Goal: Information Seeking & Learning: Learn about a topic

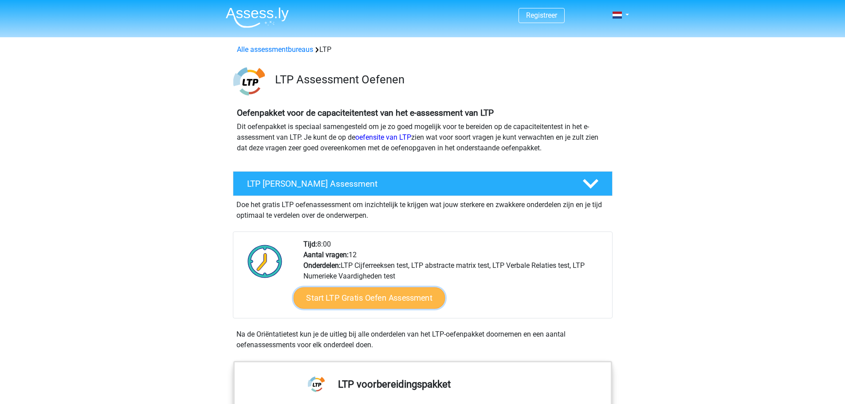
click at [374, 299] on link "Start LTP Gratis Oefen Assessment" at bounding box center [369, 297] width 152 height 21
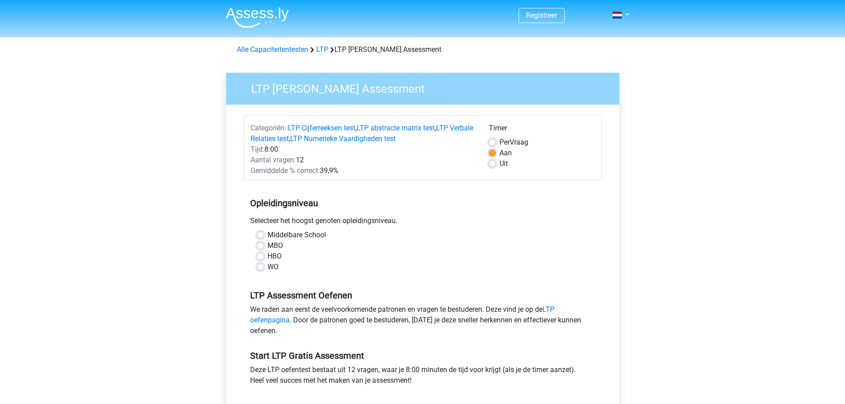
click at [265, 267] on div "WO" at bounding box center [423, 267] width 332 height 11
click at [268, 268] on label "WO" at bounding box center [273, 267] width 11 height 11
click at [261, 268] on input "WO" at bounding box center [260, 266] width 7 height 9
radio input "true"
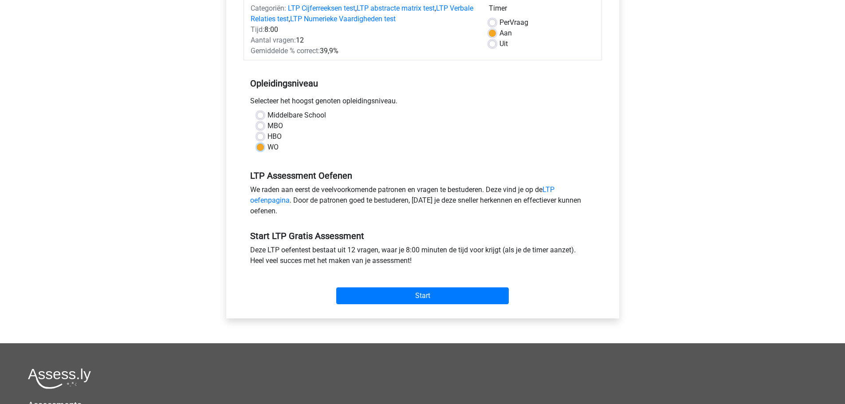
scroll to position [122, 0]
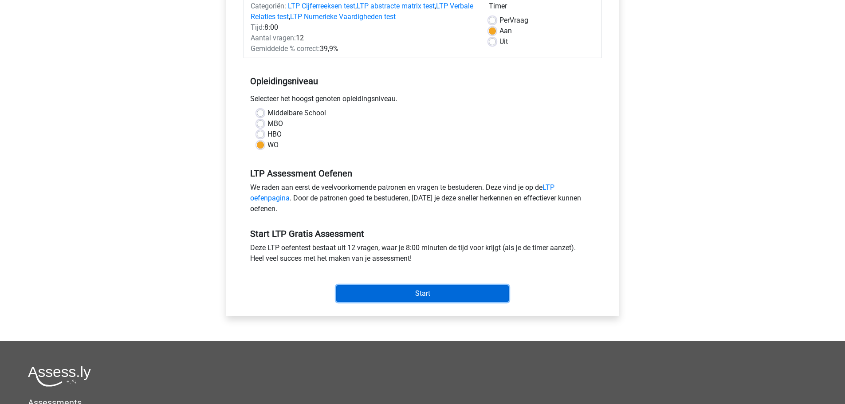
click at [403, 290] on input "Start" at bounding box center [422, 293] width 173 height 17
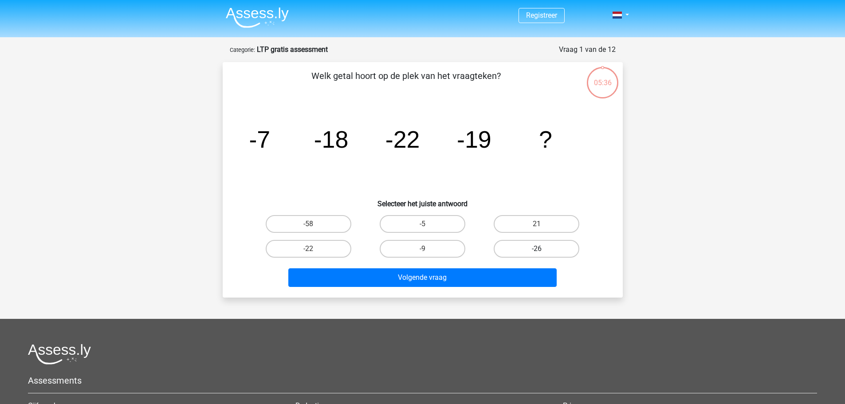
click at [552, 246] on label "-26" at bounding box center [537, 249] width 86 height 18
click at [543, 249] on input "-26" at bounding box center [540, 252] width 6 height 6
radio input "true"
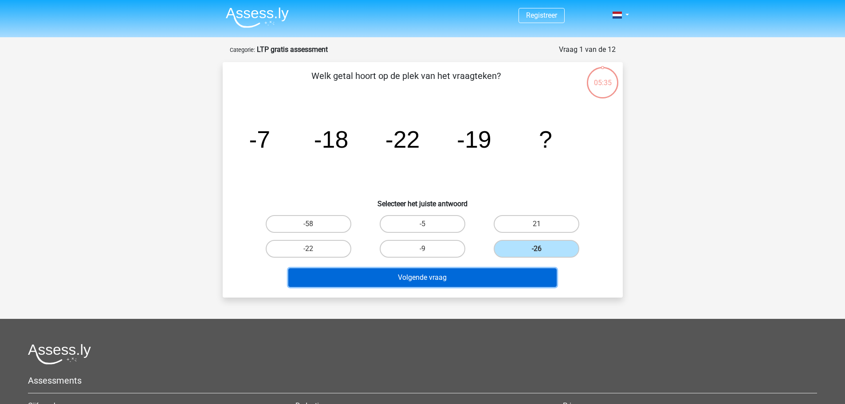
click at [512, 273] on button "Volgende vraag" at bounding box center [422, 277] width 268 height 19
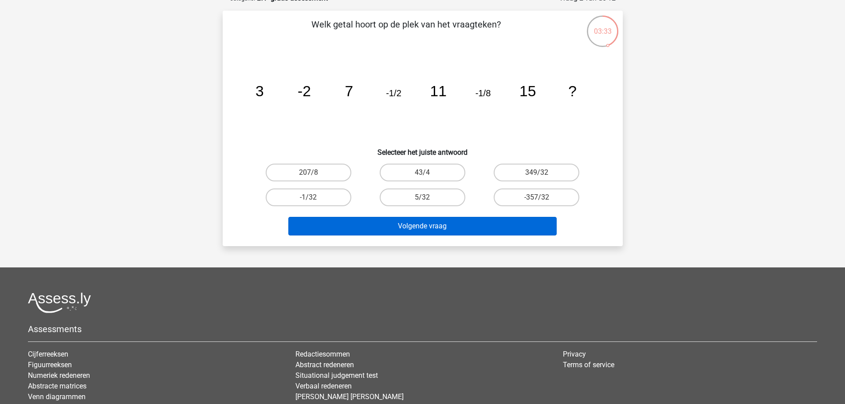
scroll to position [55, 0]
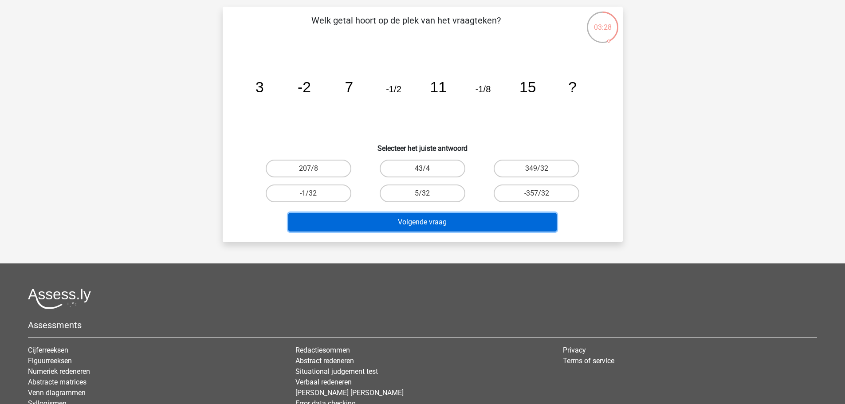
click at [406, 220] on button "Volgende vraag" at bounding box center [422, 222] width 268 height 19
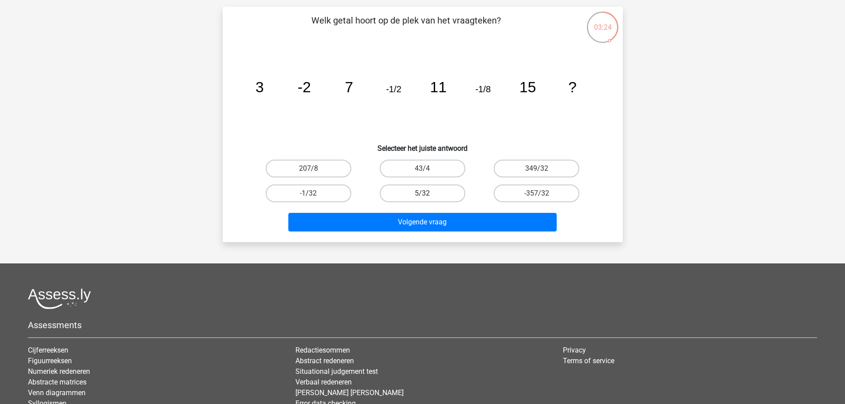
click at [425, 193] on label "5/32" at bounding box center [423, 194] width 86 height 18
click at [425, 193] on input "5/32" at bounding box center [425, 196] width 6 height 6
radio input "true"
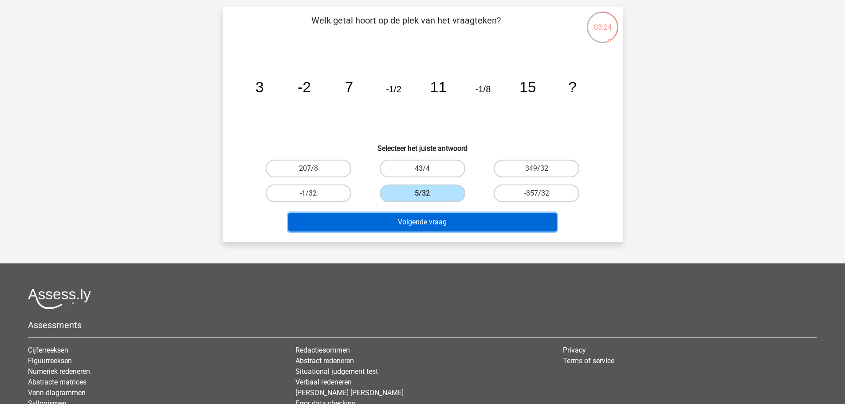
click at [461, 225] on button "Volgende vraag" at bounding box center [422, 222] width 268 height 19
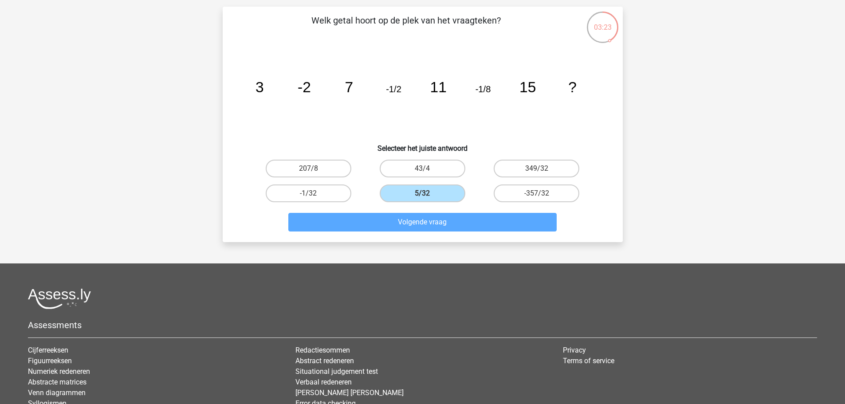
scroll to position [44, 0]
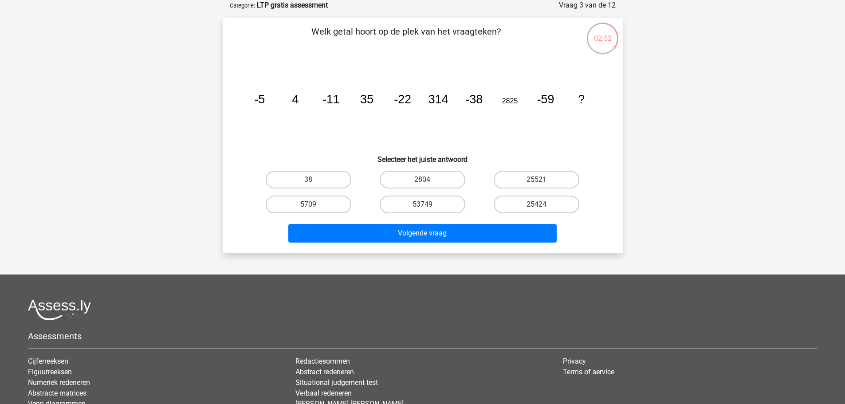
click at [314, 180] on input "38" at bounding box center [311, 183] width 6 height 6
radio input "true"
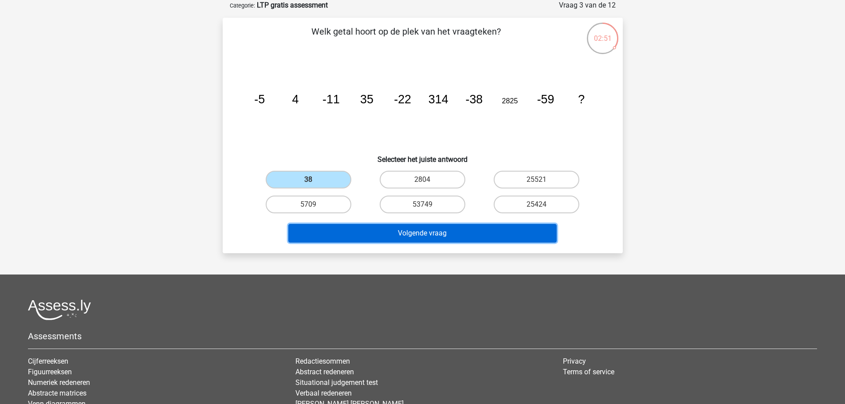
click at [415, 232] on button "Volgende vraag" at bounding box center [422, 233] width 268 height 19
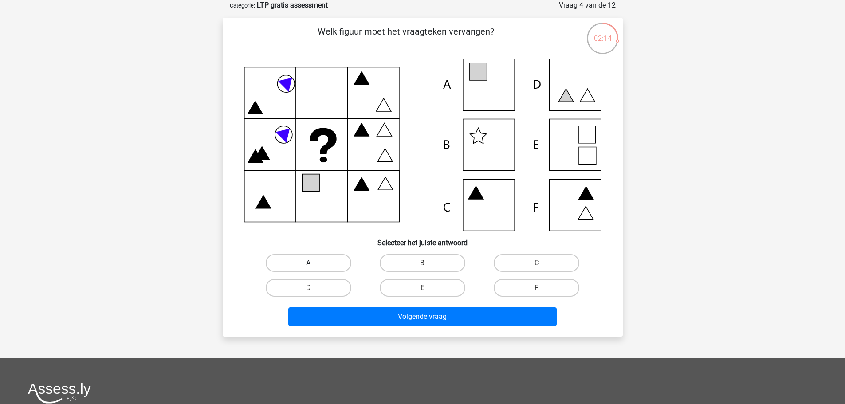
click at [311, 262] on label "A" at bounding box center [309, 263] width 86 height 18
click at [311, 263] on input "A" at bounding box center [311, 266] width 6 height 6
radio input "true"
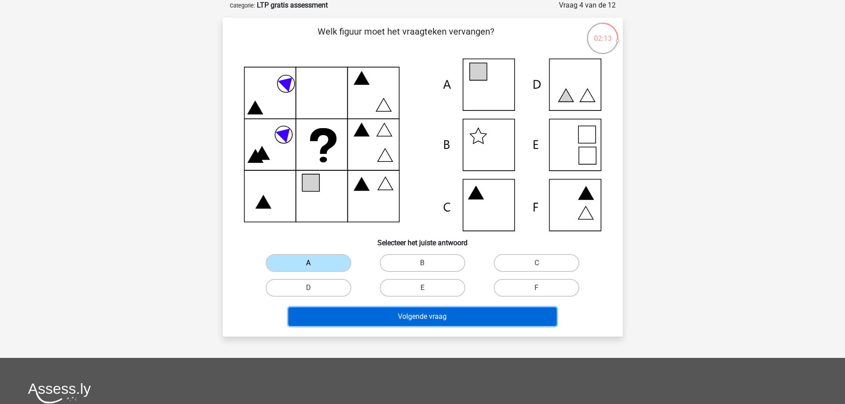
click at [384, 307] on button "Volgende vraag" at bounding box center [422, 316] width 268 height 19
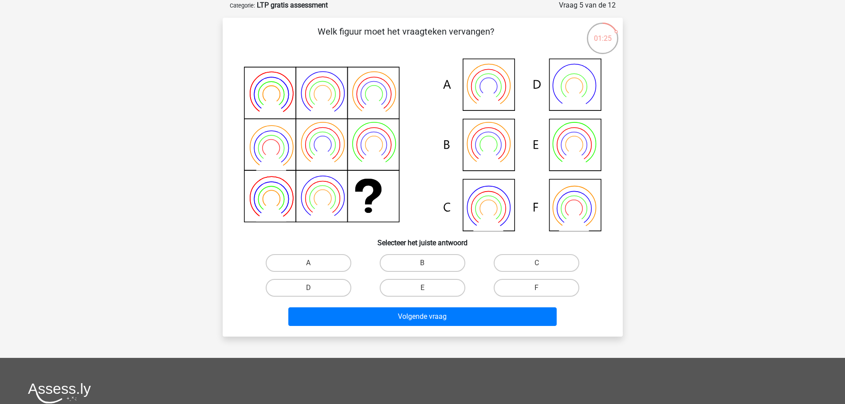
click at [496, 152] on icon at bounding box center [423, 145] width 358 height 173
click at [329, 258] on label "A" at bounding box center [309, 263] width 86 height 18
click at [314, 263] on input "A" at bounding box center [311, 266] width 6 height 6
radio input "true"
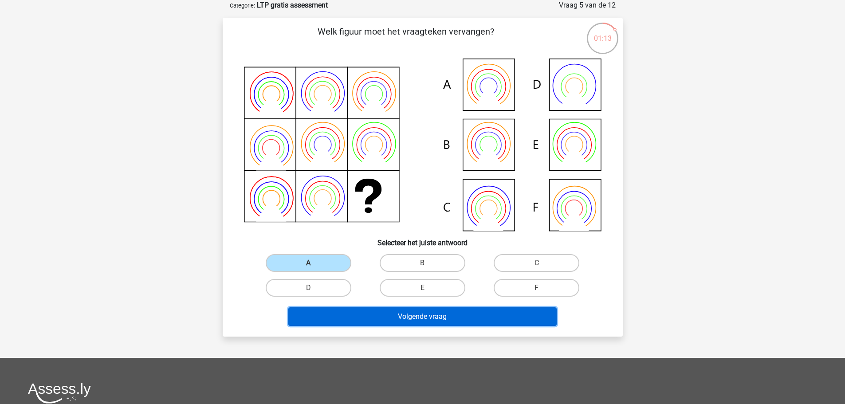
click at [455, 321] on button "Volgende vraag" at bounding box center [422, 316] width 268 height 19
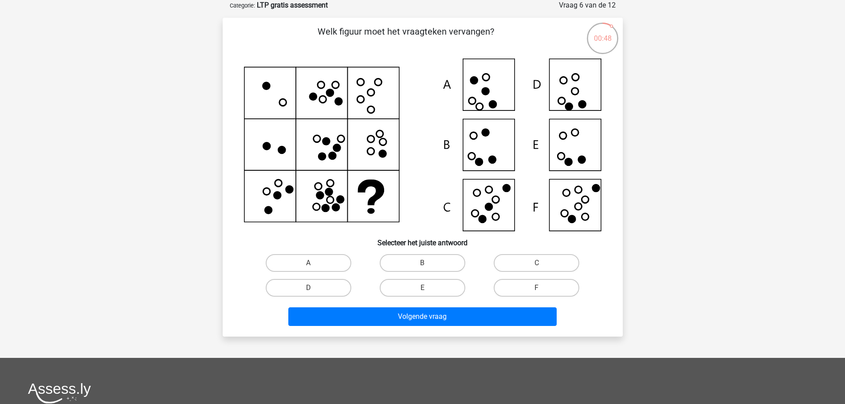
click at [571, 157] on icon at bounding box center [423, 145] width 358 height 173
click at [433, 287] on label "E" at bounding box center [423, 288] width 86 height 18
click at [428, 288] on input "E" at bounding box center [425, 291] width 6 height 6
radio input "true"
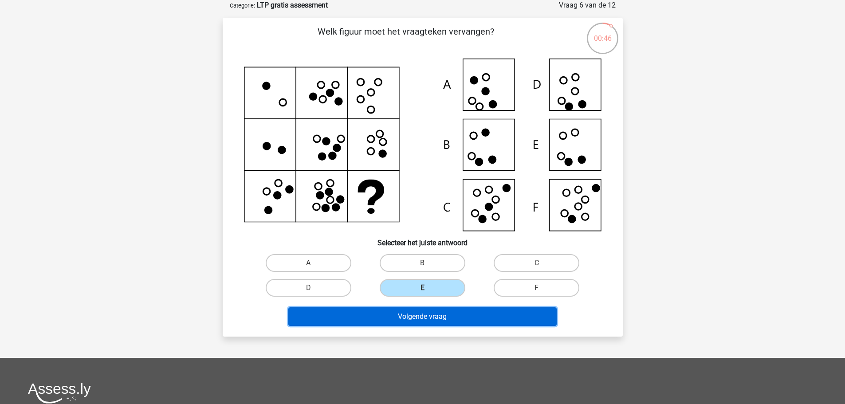
click at [447, 320] on button "Volgende vraag" at bounding box center [422, 316] width 268 height 19
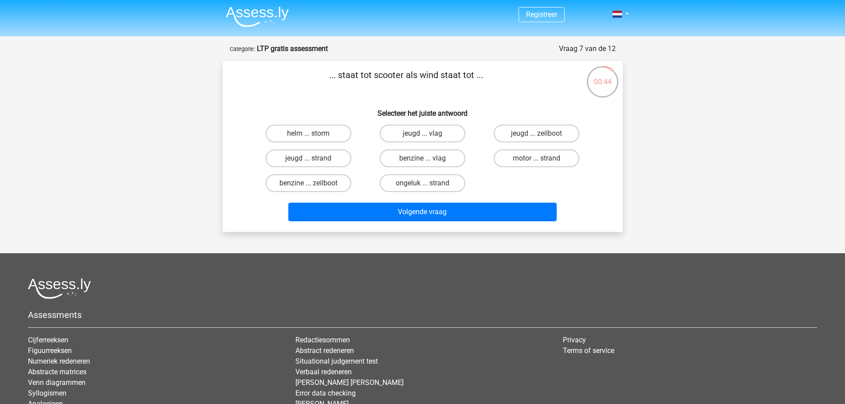
scroll to position [0, 0]
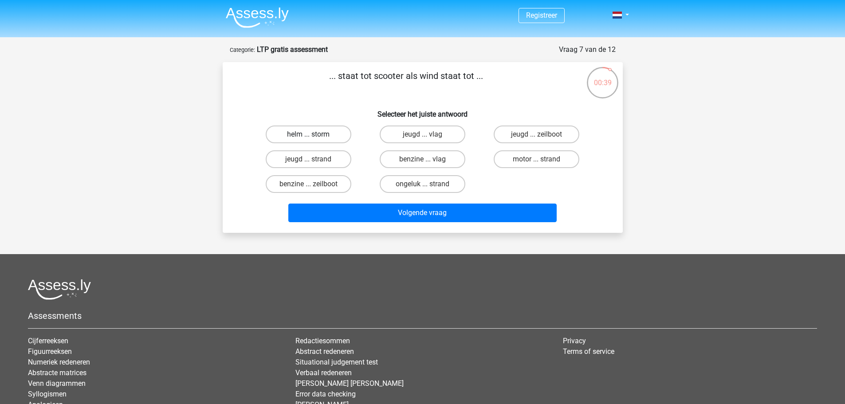
click at [331, 135] on label "helm ... storm" at bounding box center [309, 135] width 86 height 18
click at [314, 135] on input "helm ... storm" at bounding box center [311, 137] width 6 height 6
radio input "true"
click at [327, 190] on label "benzine ... zeilboot" at bounding box center [309, 184] width 86 height 18
click at [314, 190] on input "benzine ... zeilboot" at bounding box center [311, 187] width 6 height 6
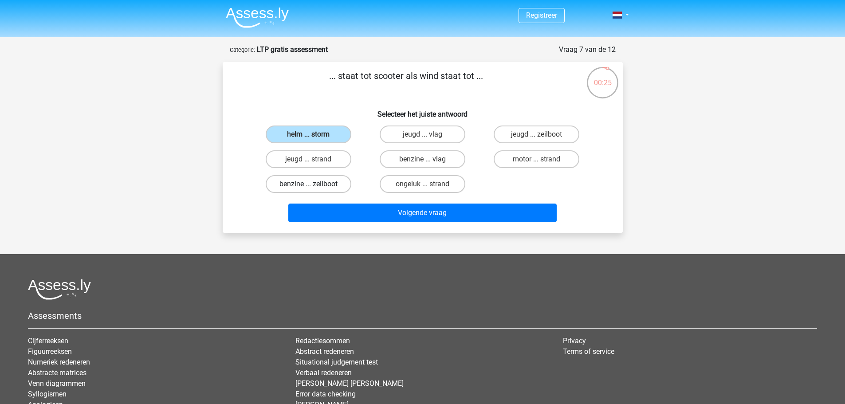
radio input "true"
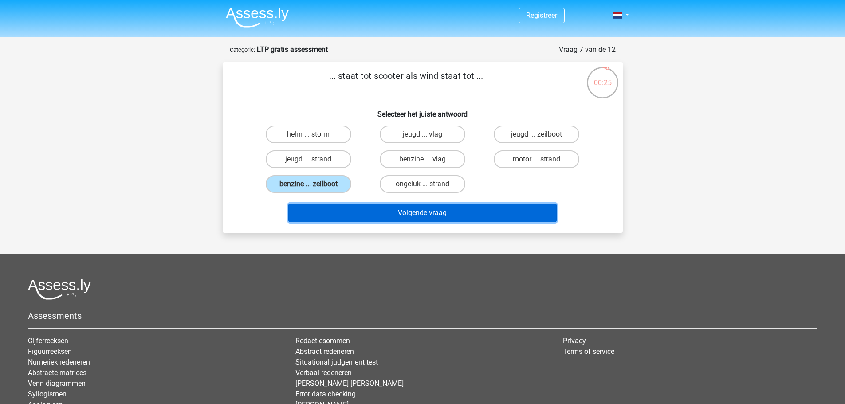
click at [371, 207] on button "Volgende vraag" at bounding box center [422, 213] width 268 height 19
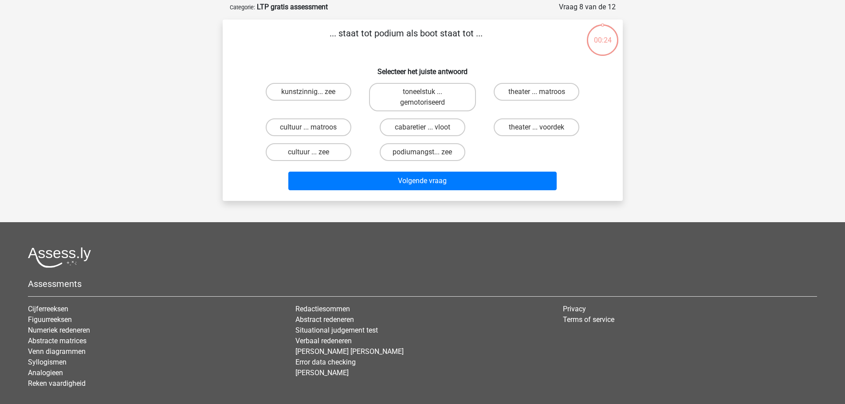
scroll to position [44, 0]
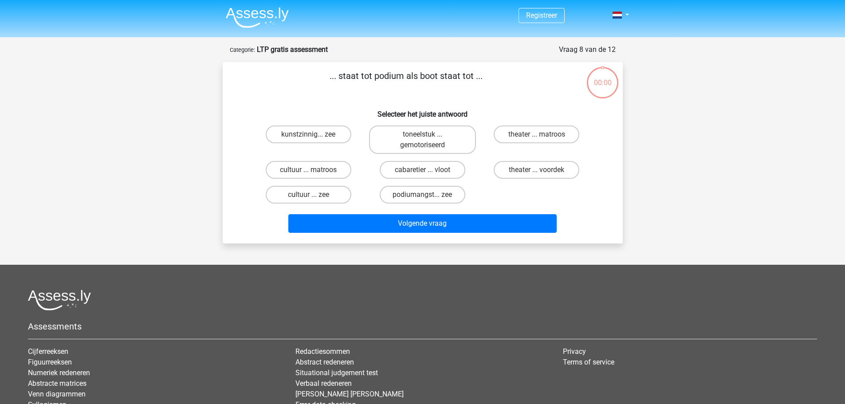
scroll to position [44, 0]
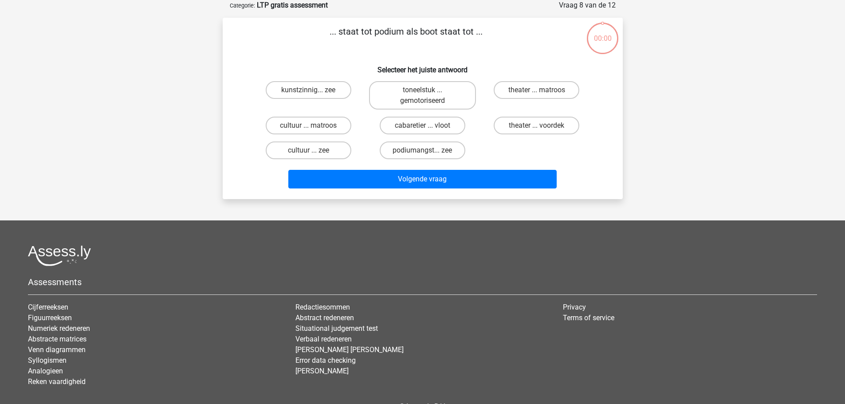
click at [545, 93] on label "theater ... matroos" at bounding box center [537, 90] width 86 height 18
click at [543, 93] on input "theater ... matroos" at bounding box center [540, 93] width 6 height 6
radio input "true"
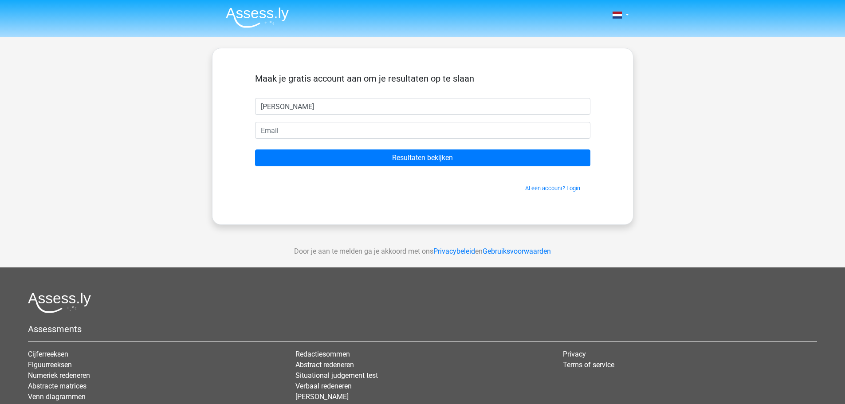
type input "[PERSON_NAME]"
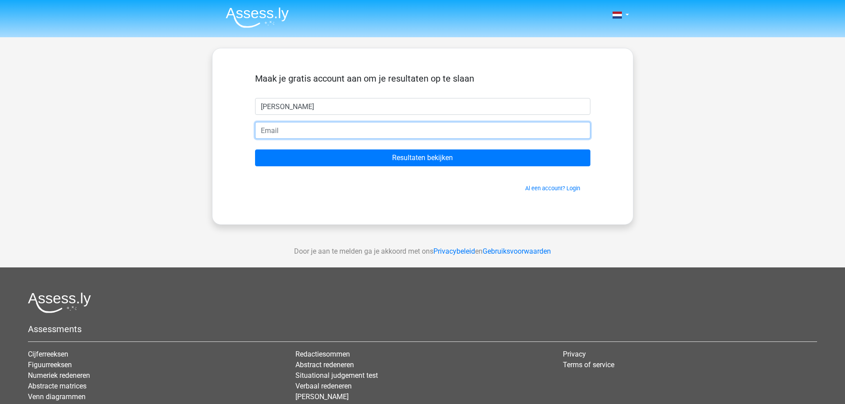
click at [364, 128] on input "email" at bounding box center [422, 130] width 335 height 17
type input "mariano.ciarlariello@gmail.com"
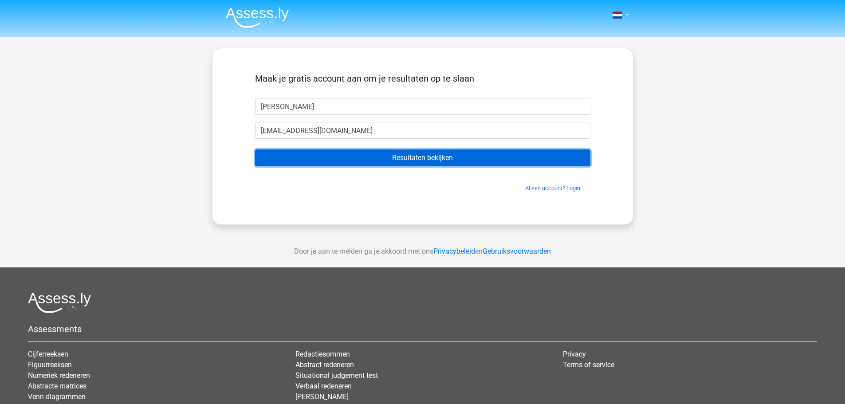
click at [401, 159] on input "Resultaten bekijken" at bounding box center [422, 158] width 335 height 17
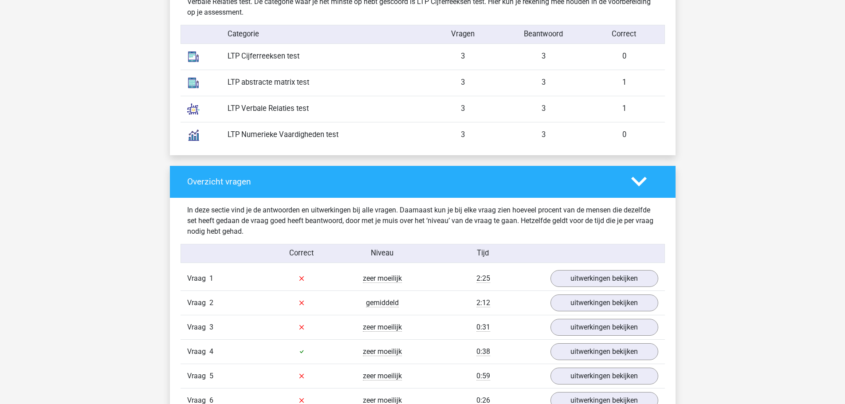
scroll to position [754, 0]
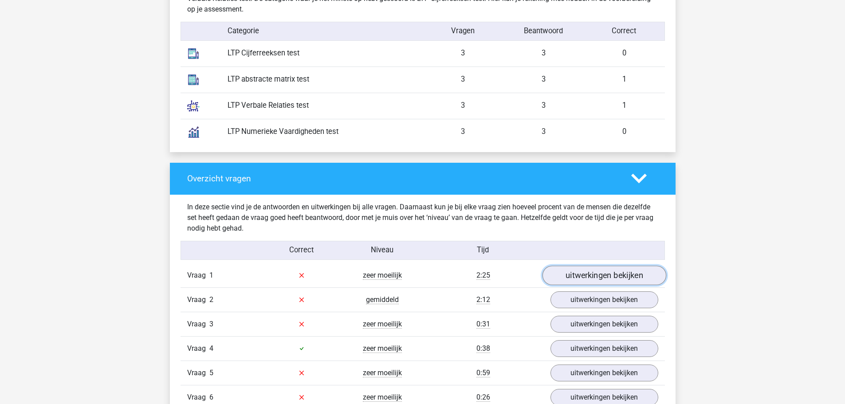
click at [613, 278] on link "uitwerkingen bekijken" at bounding box center [604, 276] width 124 height 20
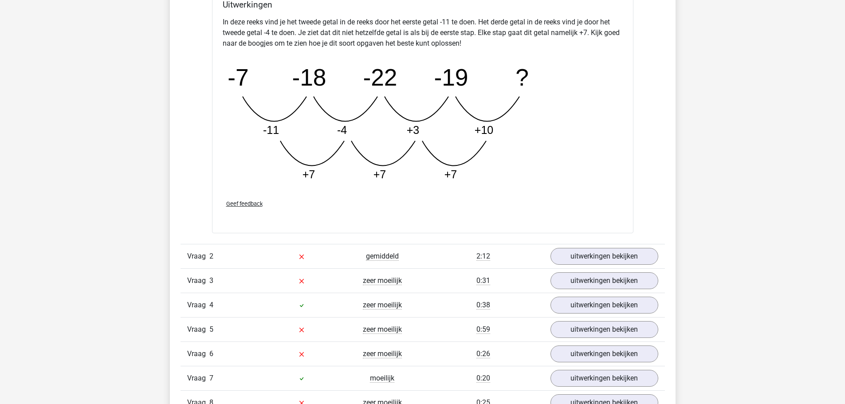
scroll to position [1253, 0]
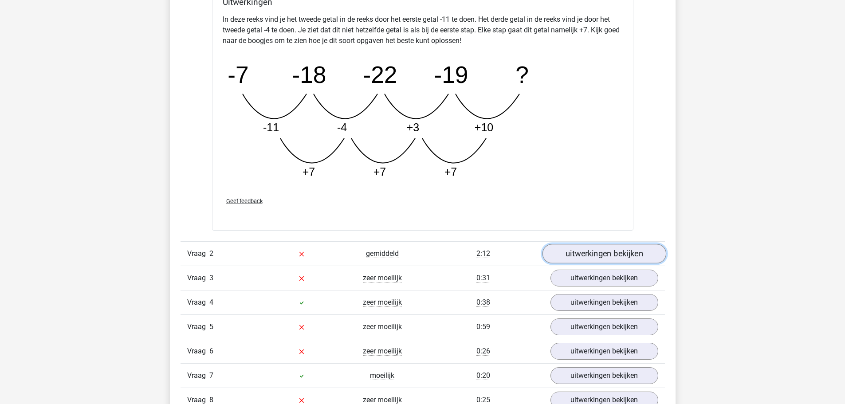
click at [600, 256] on link "uitwerkingen bekijken" at bounding box center [604, 254] width 124 height 20
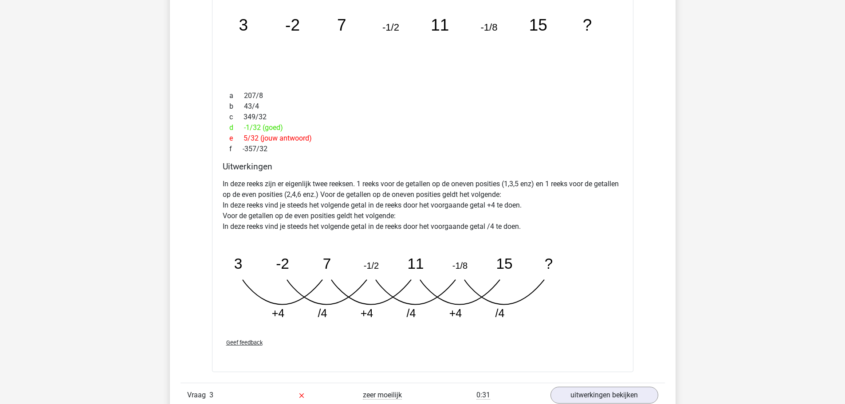
scroll to position [1686, 0]
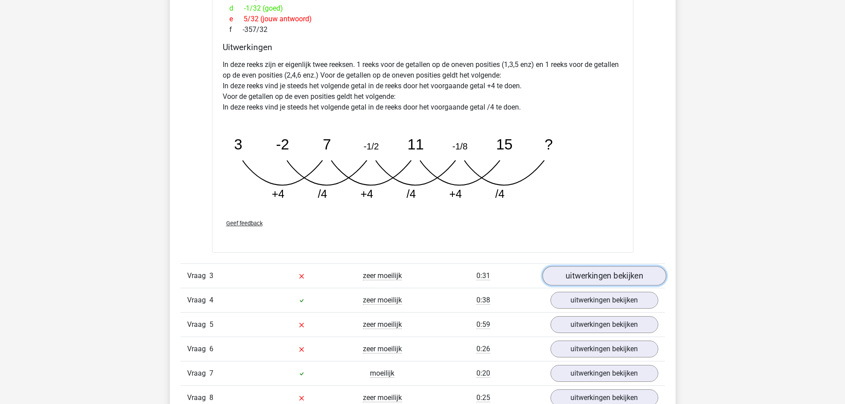
click at [652, 272] on link "uitwerkingen bekijken" at bounding box center [604, 276] width 124 height 20
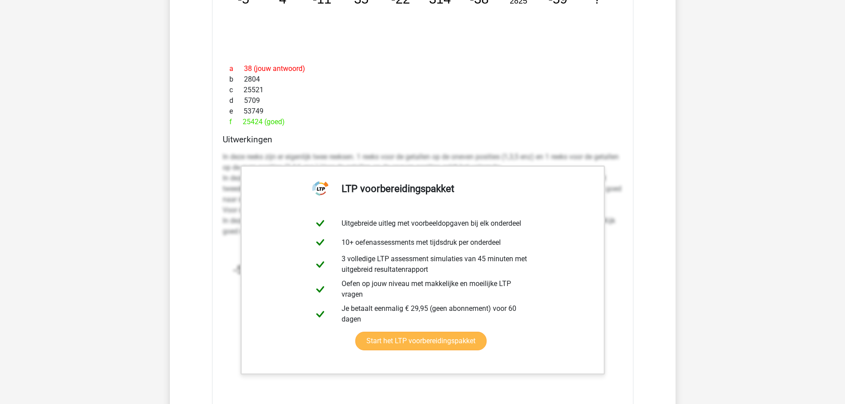
scroll to position [2052, 0]
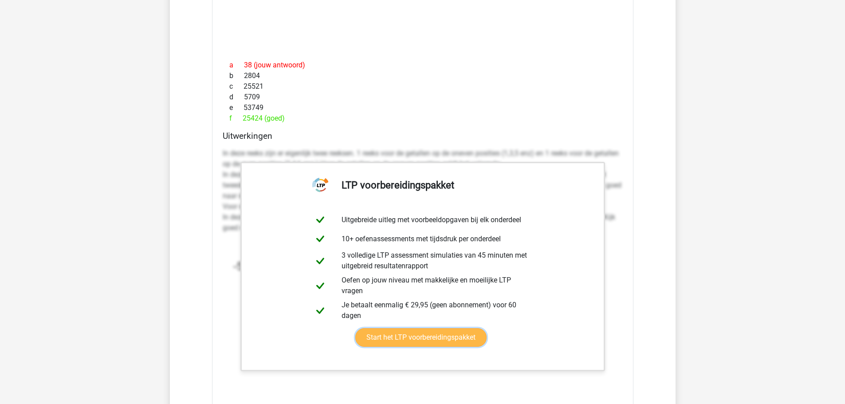
click at [487, 346] on link "Start het LTP voorbereidingspakket" at bounding box center [420, 337] width 131 height 19
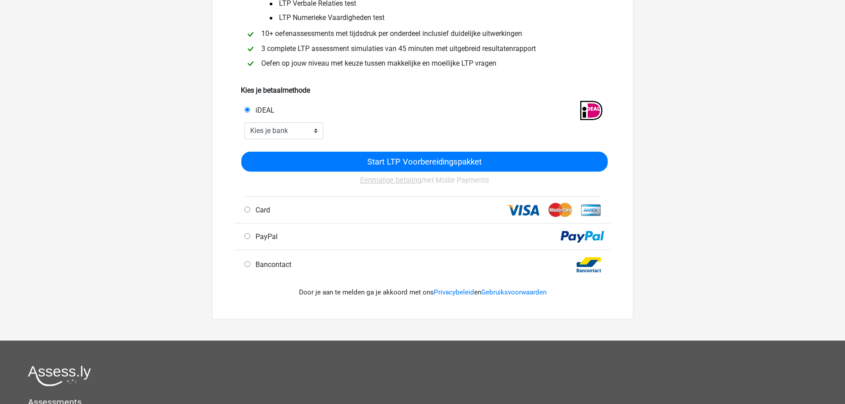
scroll to position [122, 0]
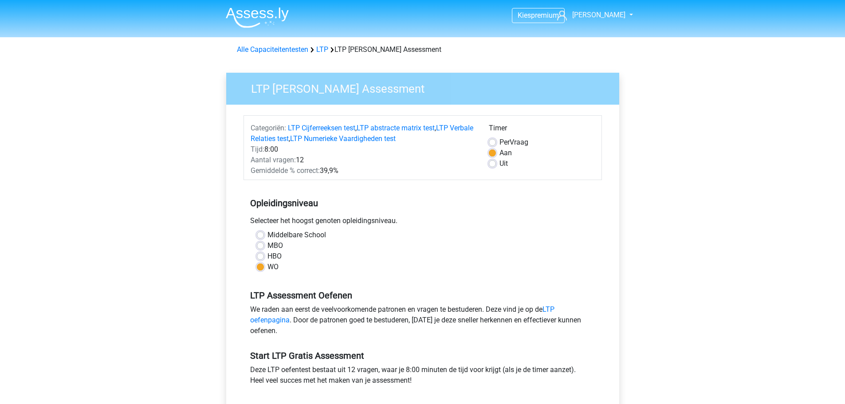
scroll to position [122, 0]
